Goal: Information Seeking & Learning: Learn about a topic

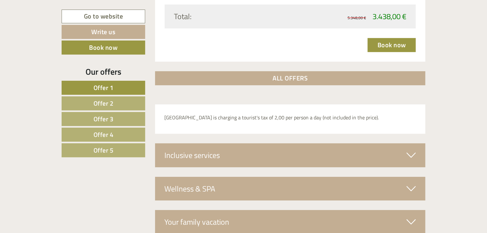
scroll to position [2105, 0]
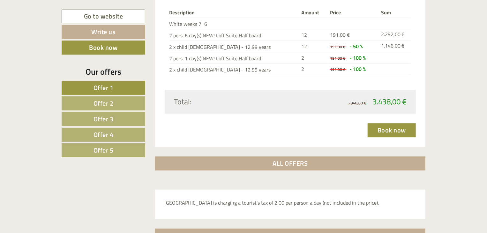
click at [124, 157] on div "Our offers Offer 1 Offer 2 Offer 3 Offer 4 Offer 5" at bounding box center [104, 115] width 85 height 99
click at [116, 149] on link "Offer 5" at bounding box center [104, 150] width 84 height 14
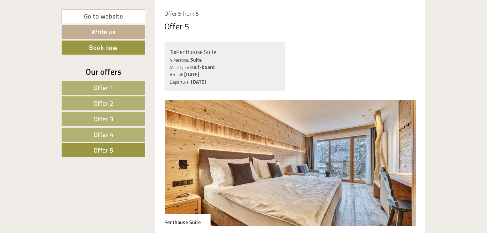
scroll to position [519, 0]
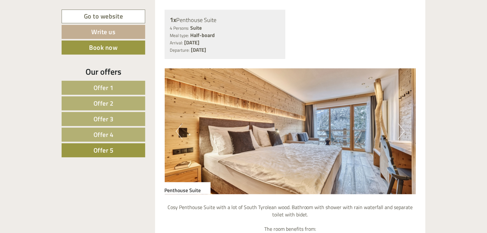
click at [393, 133] on img at bounding box center [290, 132] width 251 height 126
click at [396, 133] on img at bounding box center [290, 132] width 251 height 126
click at [399, 133] on button "Next" at bounding box center [401, 131] width 7 height 16
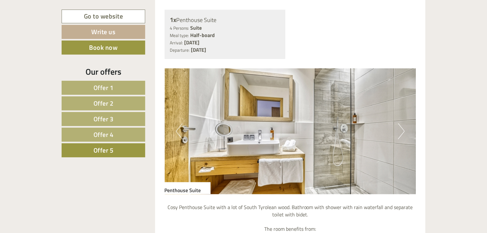
click at [399, 132] on button "Next" at bounding box center [401, 131] width 7 height 16
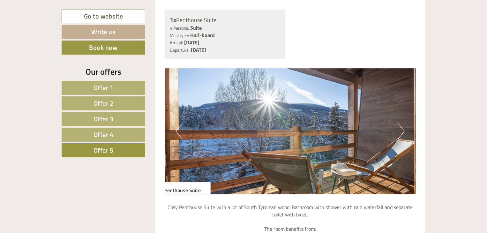
click at [399, 132] on button "Next" at bounding box center [401, 131] width 7 height 16
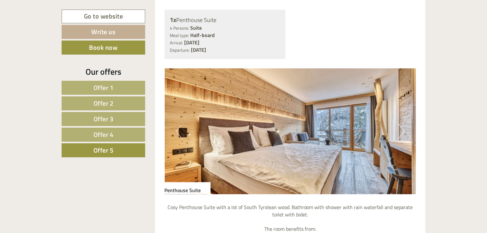
click at [399, 132] on button "Next" at bounding box center [401, 131] width 7 height 16
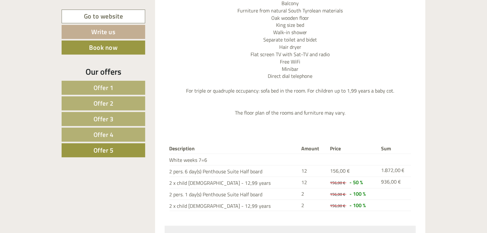
scroll to position [806, 0]
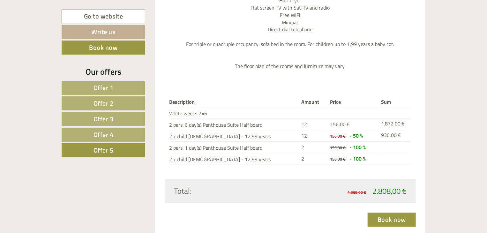
drag, startPoint x: 236, startPoint y: 122, endPoint x: 286, endPoint y: 122, distance: 49.4
click at [285, 122] on td "2 pers. 6 day(s) Penthouse Suite Half board" at bounding box center [233, 124] width 129 height 11
click at [286, 122] on td "2 pers. 6 day(s) Penthouse Suite Half board" at bounding box center [233, 124] width 129 height 11
drag, startPoint x: 264, startPoint y: 124, endPoint x: 205, endPoint y: 127, distance: 58.7
click at [207, 127] on td "2 pers. 6 day(s) Penthouse Suite Half board" at bounding box center [233, 124] width 129 height 11
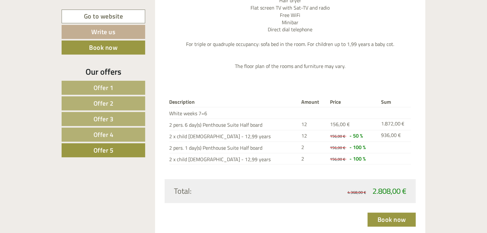
click at [205, 127] on td "2 pers. 6 day(s) Penthouse Suite Half board" at bounding box center [233, 124] width 129 height 11
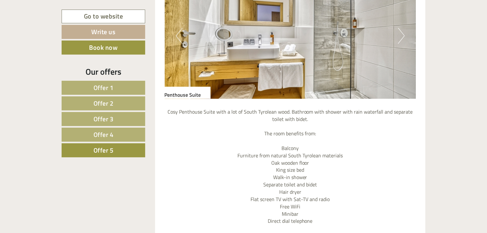
scroll to position [551, 0]
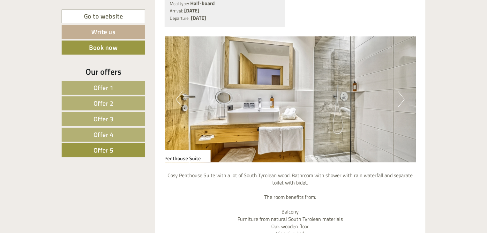
click at [402, 96] on button "Next" at bounding box center [401, 100] width 7 height 16
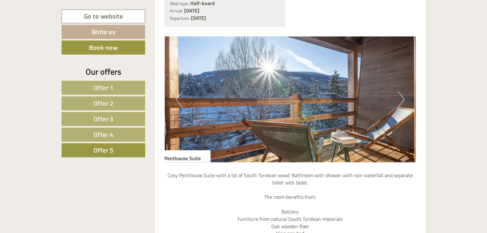
click at [402, 96] on button "Next" at bounding box center [401, 100] width 7 height 16
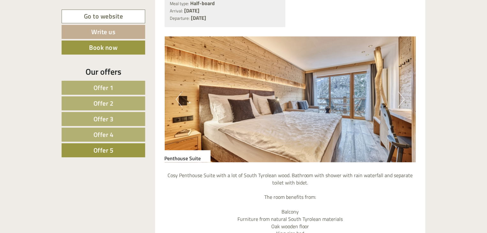
click at [404, 100] on div "Previous Next" at bounding box center [290, 100] width 251 height 126
click at [398, 100] on button "Next" at bounding box center [401, 100] width 7 height 16
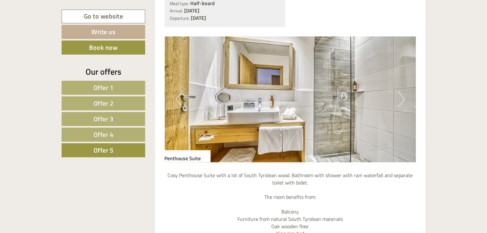
click at [401, 100] on button "Next" at bounding box center [401, 100] width 7 height 16
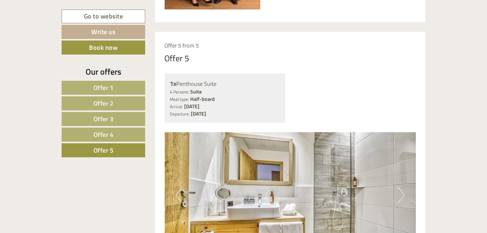
click at [106, 137] on span "Offer 4" at bounding box center [103, 134] width 20 height 10
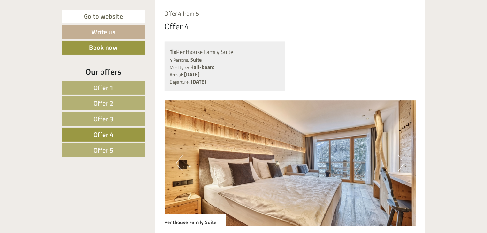
scroll to position [519, 0]
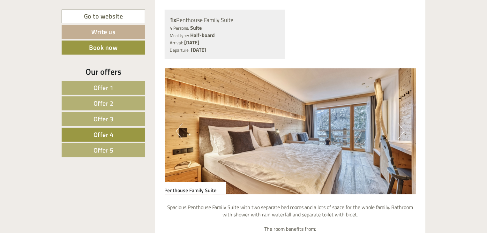
click at [403, 134] on button "Next" at bounding box center [401, 131] width 7 height 16
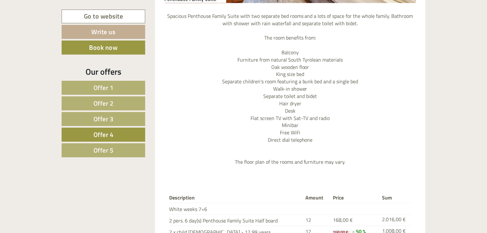
scroll to position [806, 0]
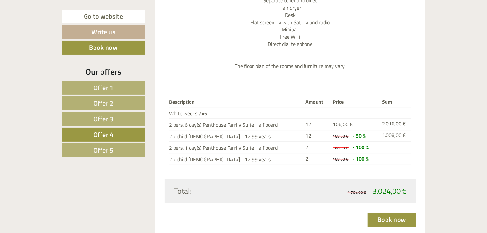
drag, startPoint x: 379, startPoint y: 189, endPoint x: 248, endPoint y: 192, distance: 130.5
click at [248, 192] on div "Total: 4.704,00 € 3.024,00 €" at bounding box center [290, 190] width 242 height 11
click at [248, 192] on div "Total:" at bounding box center [229, 190] width 121 height 11
drag, startPoint x: 171, startPoint y: 147, endPoint x: 295, endPoint y: 146, distance: 123.8
click at [295, 146] on td "2 pers. 1 day(s) Penthouse Family Suite Half board" at bounding box center [235, 146] width 133 height 11
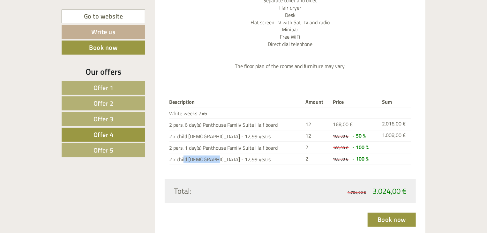
drag, startPoint x: 175, startPoint y: 159, endPoint x: 203, endPoint y: 158, distance: 28.4
click at [203, 158] on td "2 x child [DEMOGRAPHIC_DATA] - 12,99 years" at bounding box center [235, 158] width 133 height 11
click at [230, 158] on td "2 x child [DEMOGRAPHIC_DATA] - 12,99 years" at bounding box center [235, 158] width 133 height 11
drag, startPoint x: 220, startPoint y: 159, endPoint x: 196, endPoint y: 159, distance: 24.9
click at [197, 159] on td "2 x child [DEMOGRAPHIC_DATA] - 12,99 years" at bounding box center [235, 158] width 133 height 11
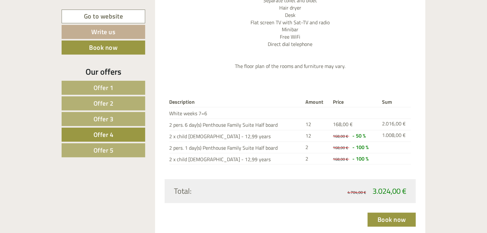
click at [196, 159] on td "2 x child [DEMOGRAPHIC_DATA] - 12,99 years" at bounding box center [235, 158] width 133 height 11
drag, startPoint x: 240, startPoint y: 150, endPoint x: 255, endPoint y: 150, distance: 14.4
click at [252, 150] on td "2 pers. 1 day(s) Penthouse Family Suite Half board" at bounding box center [235, 146] width 133 height 11
click at [255, 150] on td "2 pers. 1 day(s) Penthouse Family Suite Half board" at bounding box center [235, 146] width 133 height 11
drag, startPoint x: 218, startPoint y: 152, endPoint x: 214, endPoint y: 152, distance: 4.5
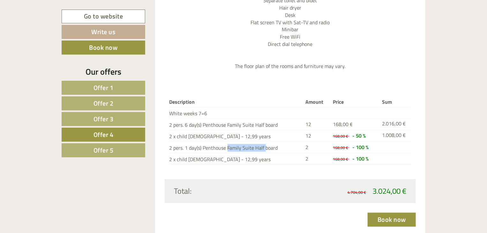
click at [215, 152] on td "2 pers. 1 day(s) Penthouse Family Suite Half board" at bounding box center [235, 146] width 133 height 11
click at [214, 152] on td "2 pers. 1 day(s) Penthouse Family Suite Half board" at bounding box center [235, 146] width 133 height 11
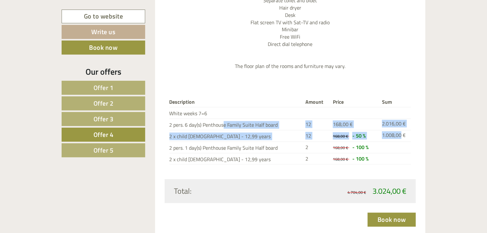
drag, startPoint x: 213, startPoint y: 128, endPoint x: 401, endPoint y: 133, distance: 187.6
click at [401, 133] on tbody "Description Amount Price Sum White weeks 7=6 2 pers. 6 day(s) Penthouse Family …" at bounding box center [290, 130] width 242 height 67
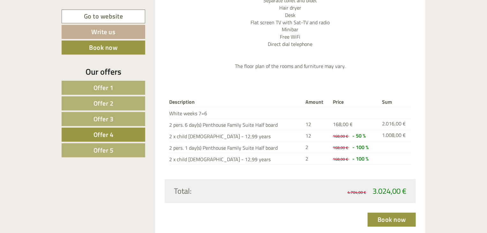
click at [329, 146] on td "2" at bounding box center [317, 146] width 28 height 11
drag, startPoint x: 195, startPoint y: 138, endPoint x: 243, endPoint y: 137, distance: 48.2
click at [243, 137] on td "2 x child [DEMOGRAPHIC_DATA] - 12,99 years" at bounding box center [235, 135] width 133 height 11
drag, startPoint x: 220, startPoint y: 137, endPoint x: 178, endPoint y: 138, distance: 42.1
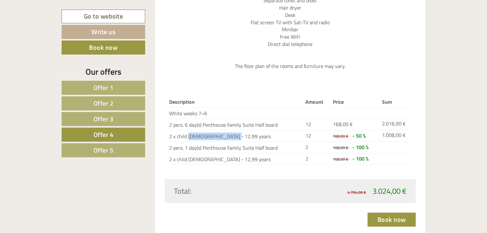
click at [179, 138] on td "2 x child [DEMOGRAPHIC_DATA] - 12,99 years" at bounding box center [235, 135] width 133 height 11
click at [178, 138] on td "2 x child [DEMOGRAPHIC_DATA] - 12,99 years" at bounding box center [235, 135] width 133 height 11
drag, startPoint x: 168, startPoint y: 137, endPoint x: 416, endPoint y: 141, distance: 247.5
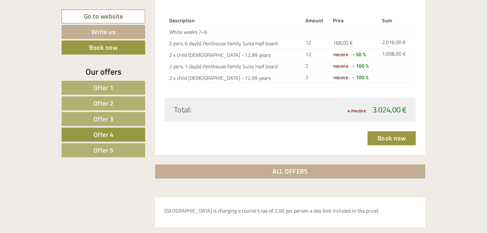
scroll to position [933, 0]
